Goal: Transaction & Acquisition: Purchase product/service

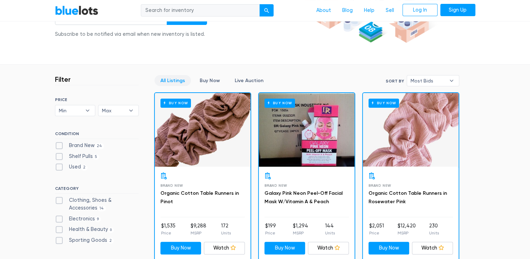
scroll to position [140, 0]
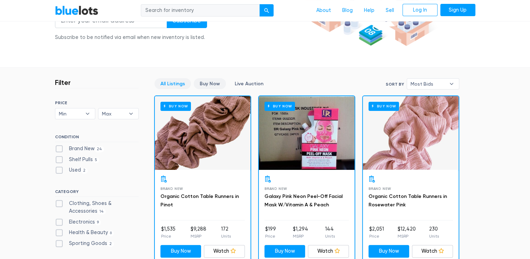
click at [215, 86] on link "Buy Now" at bounding box center [210, 83] width 32 height 11
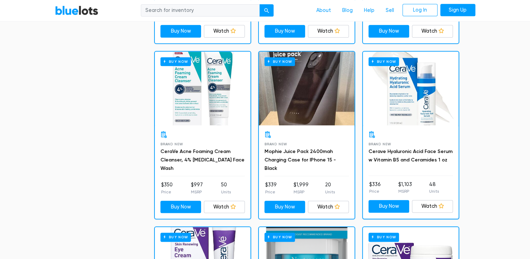
scroll to position [387, 0]
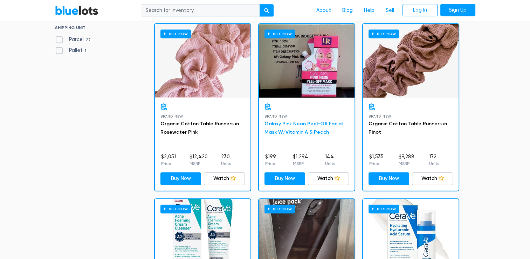
click at [318, 123] on link "Galaxy Pink Neon Peel-Off Facial Mask W/Vitamin A & Peach" at bounding box center [304, 128] width 78 height 14
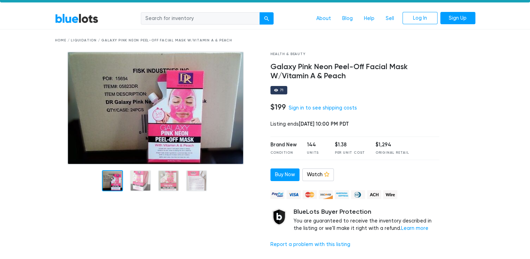
scroll to position [13, 0]
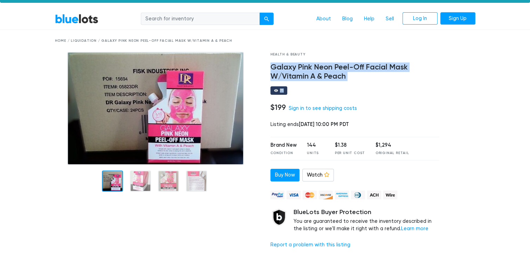
drag, startPoint x: 272, startPoint y: 68, endPoint x: 336, endPoint y: 85, distance: 66.7
click at [336, 85] on div "Health & Beauty Galaxy Pink Neon Peel-Off Facial Mask W/Vitamin A & Peach 71 $1…" at bounding box center [355, 153] width 180 height 202
copy div "Galaxy Pink Neon Peel-Off Facial Mask W/Vitamin A & Peach 71"
